Goal: Information Seeking & Learning: Learn about a topic

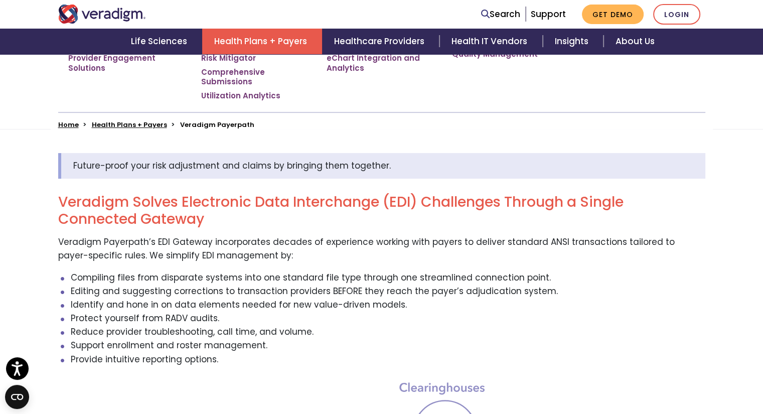
scroll to position [251, 0]
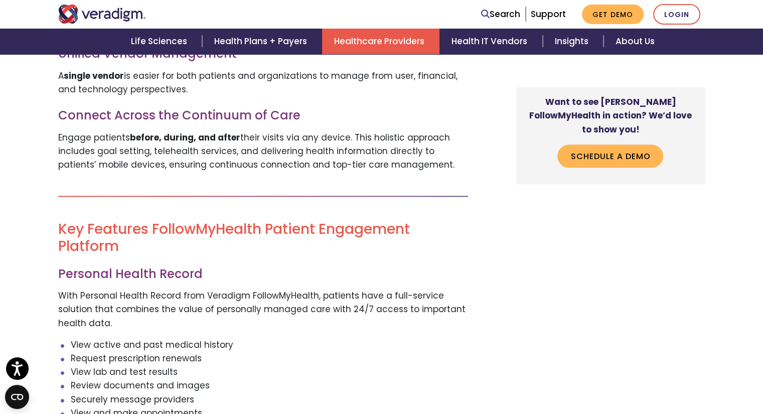
scroll to position [1003, 0]
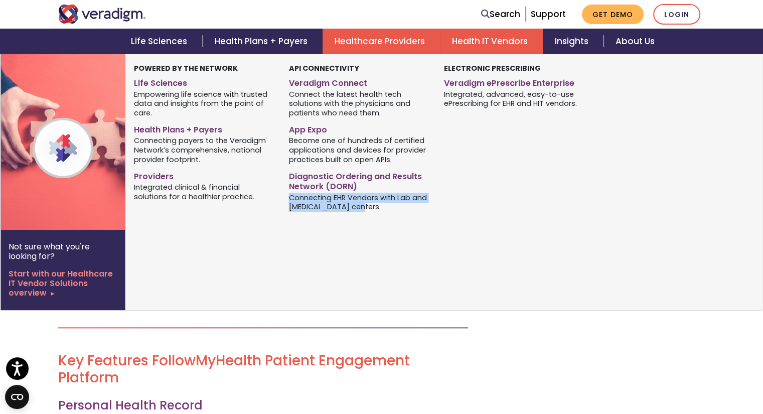
drag, startPoint x: 290, startPoint y: 198, endPoint x: 378, endPoint y: 204, distance: 87.5
click at [378, 204] on span "Connecting EHR Vendors with Lab and [MEDICAL_DATA] centers." at bounding box center [359, 202] width 140 height 20
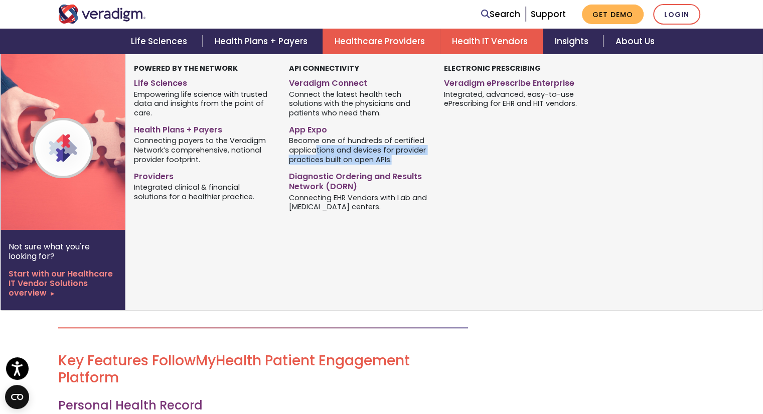
drag, startPoint x: 314, startPoint y: 147, endPoint x: 391, endPoint y: 158, distance: 78.0
click at [391, 158] on span "Become one of hundreds of certified applications and devices for provider pract…" at bounding box center [359, 149] width 140 height 29
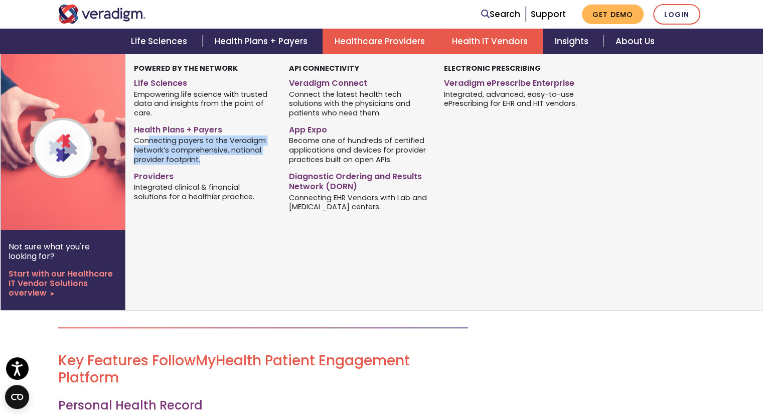
drag, startPoint x: 147, startPoint y: 139, endPoint x: 223, endPoint y: 161, distance: 78.4
click at [223, 161] on span "Connecting payers to the Veradigm Network’s comprehensive, national provider fo…" at bounding box center [204, 149] width 140 height 29
click at [148, 127] on link "Health Plans + Payers" at bounding box center [204, 128] width 140 height 15
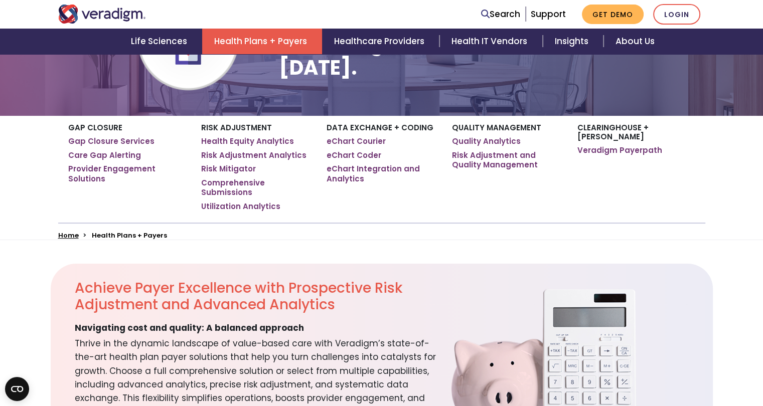
scroll to position [251, 0]
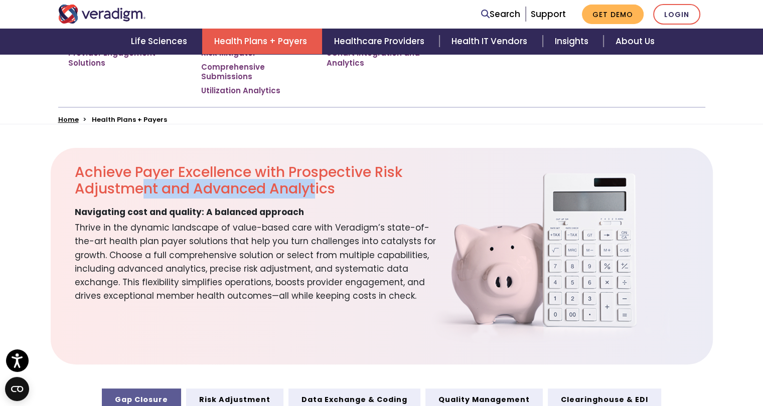
drag, startPoint x: 146, startPoint y: 190, endPoint x: 315, endPoint y: 198, distance: 169.2
click at [315, 198] on h2 "Achieve Payer Excellence with Prospective Risk Adjustment and Advanced Analytics" at bounding box center [256, 181] width 362 height 34
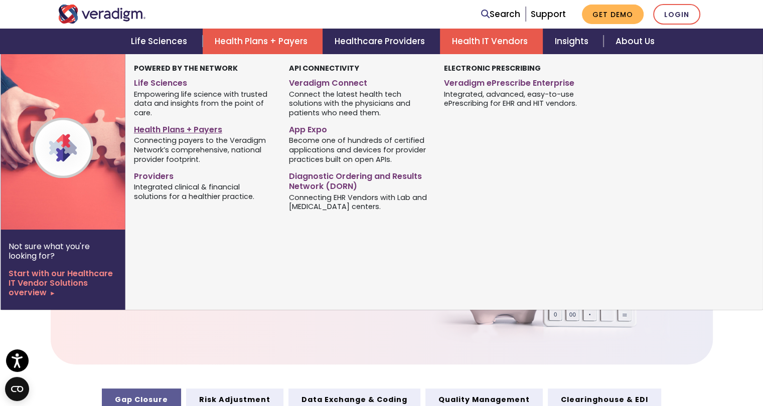
click at [175, 130] on link "Health Plans + Payers" at bounding box center [204, 128] width 140 height 15
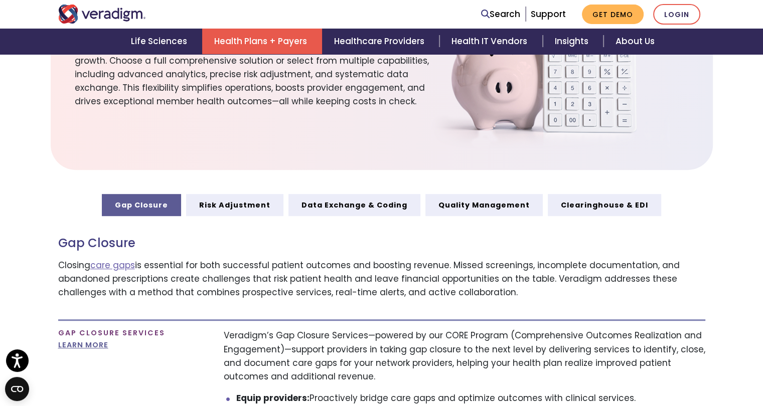
scroll to position [451, 0]
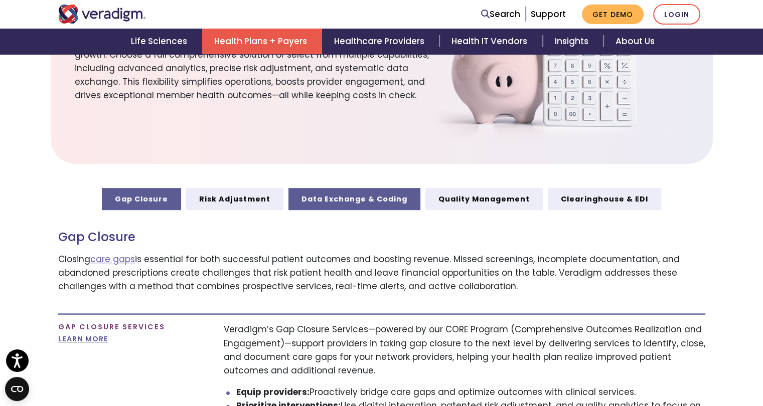
click at [361, 196] on link "Data Exchange & Coding" at bounding box center [354, 199] width 132 height 22
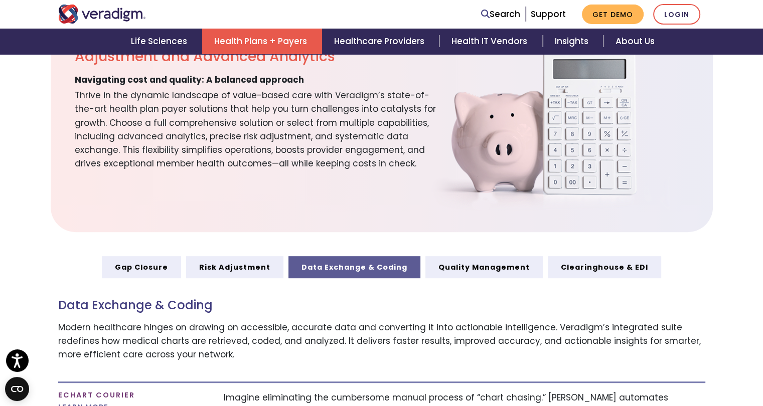
scroll to position [301, 0]
